Goal: Transaction & Acquisition: Obtain resource

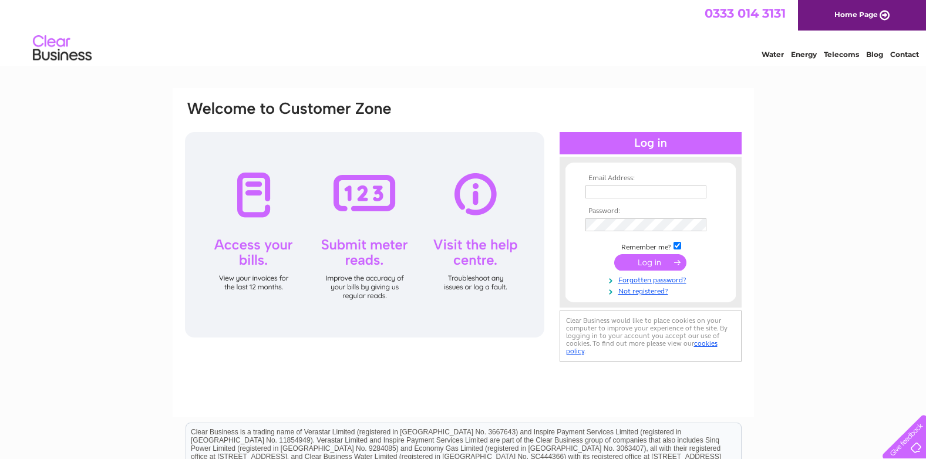
type input "[PERSON_NAME][EMAIL_ADDRESS][DOMAIN_NAME]"
click at [639, 261] on input "submit" at bounding box center [650, 262] width 72 height 16
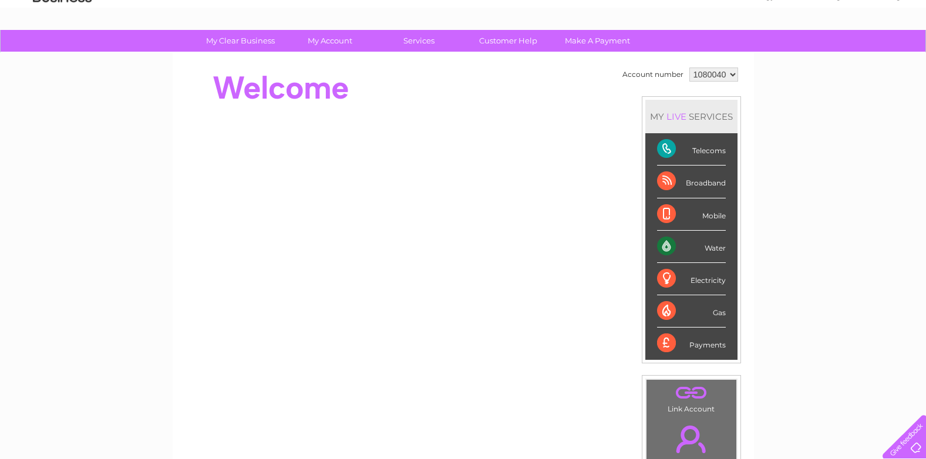
scroll to position [59, 0]
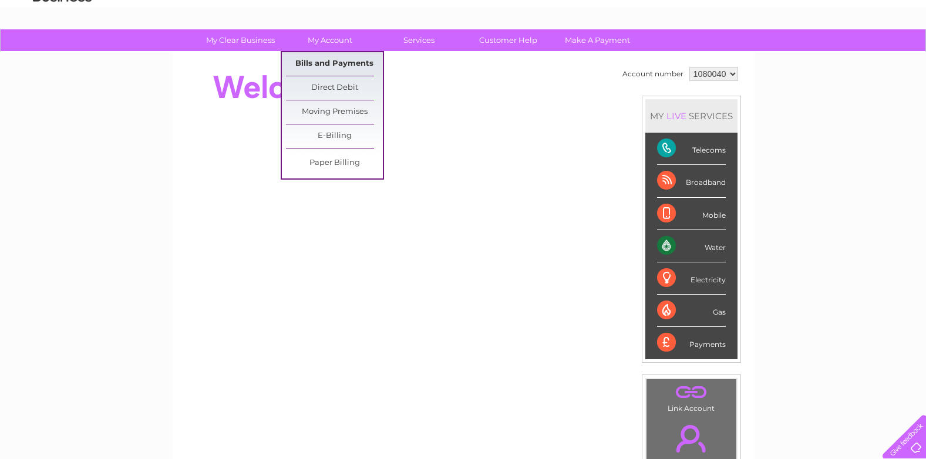
click at [312, 62] on link "Bills and Payments" at bounding box center [334, 63] width 97 height 23
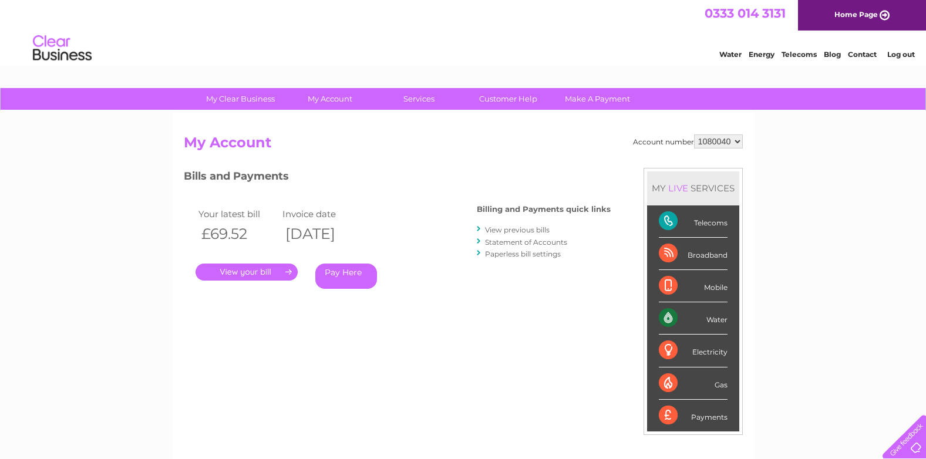
click at [234, 271] on link "." at bounding box center [246, 272] width 102 height 17
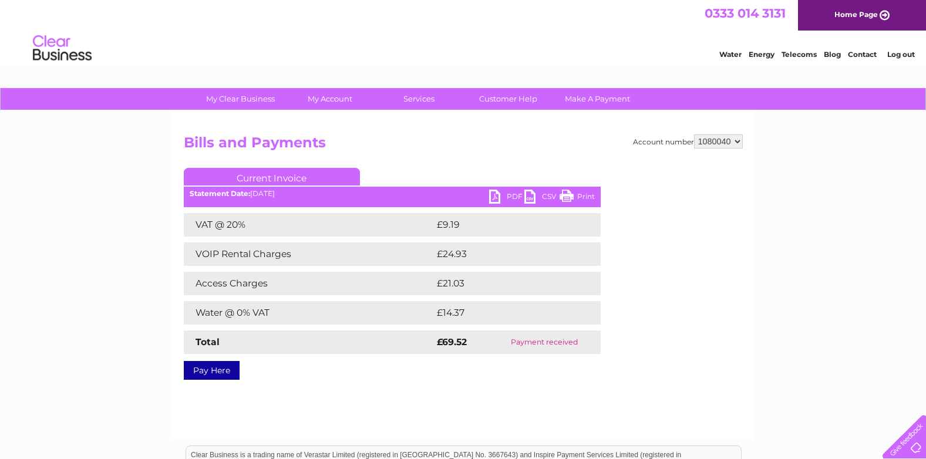
click at [495, 196] on link "PDF" at bounding box center [506, 198] width 35 height 17
click at [895, 58] on link "Log out" at bounding box center [901, 54] width 28 height 9
